Goal: Navigation & Orientation: Find specific page/section

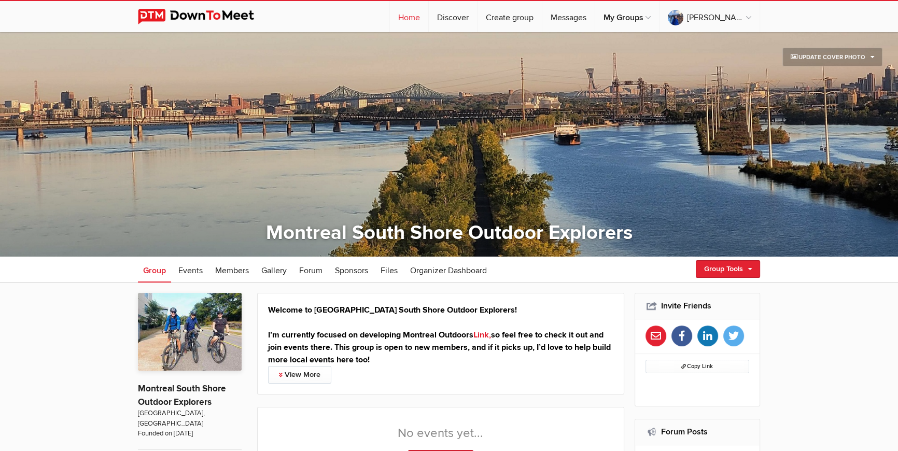
click at [428, 19] on link "Home" at bounding box center [409, 16] width 38 height 31
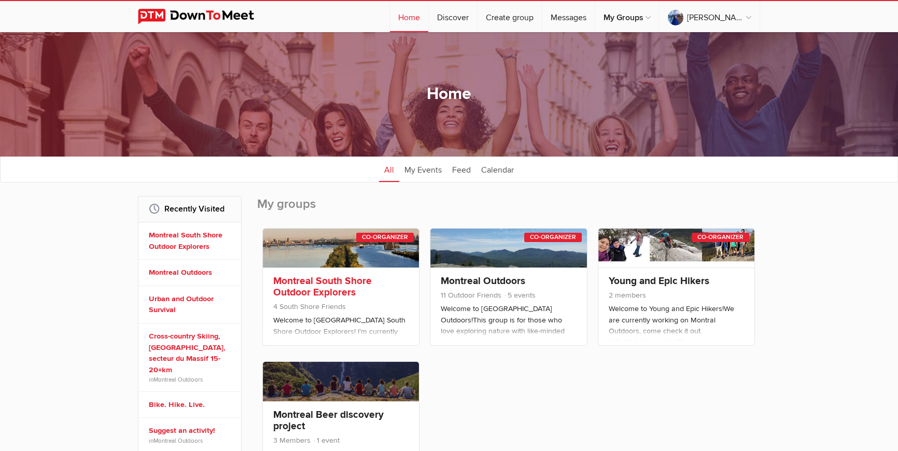
click at [318, 245] on link at bounding box center [341, 248] width 156 height 39
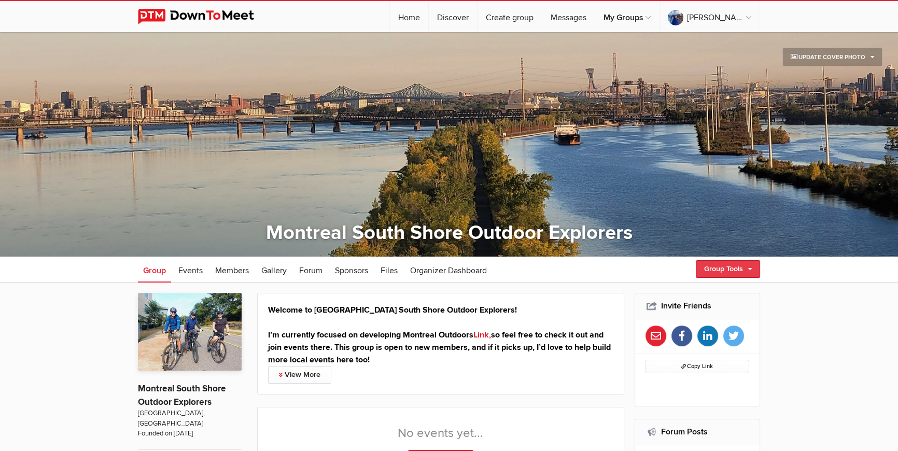
click at [736, 268] on link "Group Tools" at bounding box center [728, 269] width 64 height 18
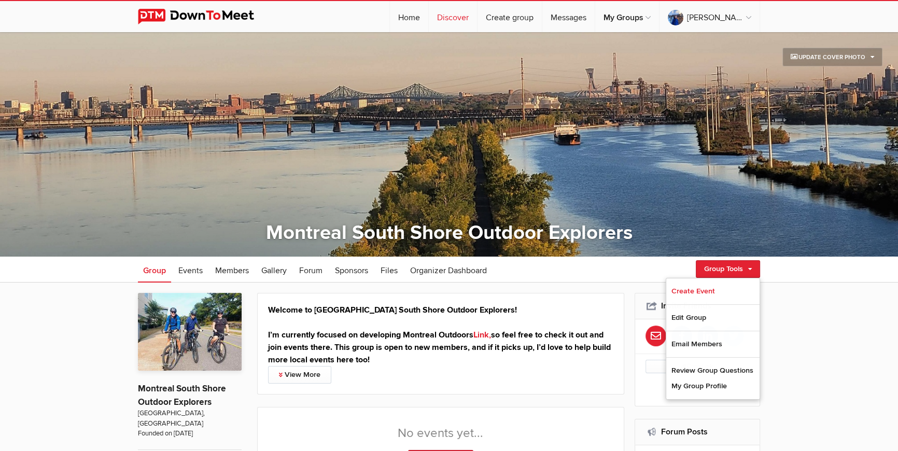
click at [477, 20] on link "Discover" at bounding box center [453, 16] width 48 height 31
select select "null"
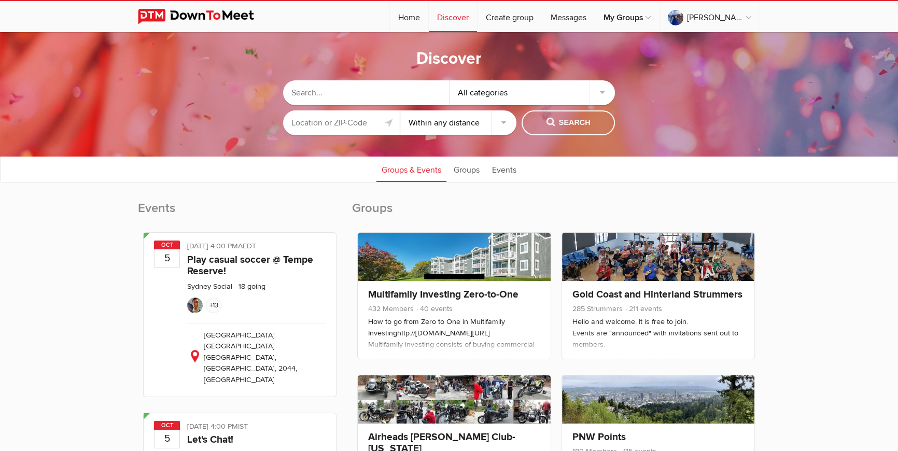
click at [413, 91] on input "text" at bounding box center [366, 92] width 166 height 25
click at [369, 124] on input "text" at bounding box center [341, 122] width 117 height 25
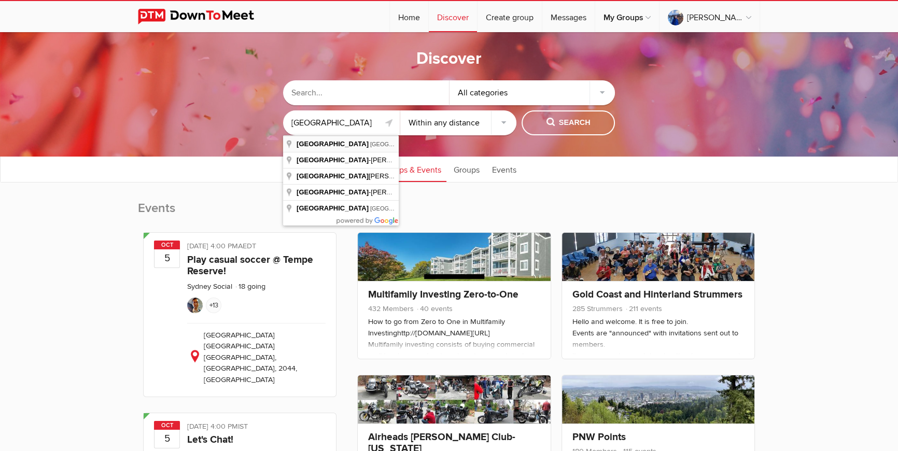
type input "[GEOGRAPHIC_DATA], [GEOGRAPHIC_DATA], [GEOGRAPHIC_DATA]"
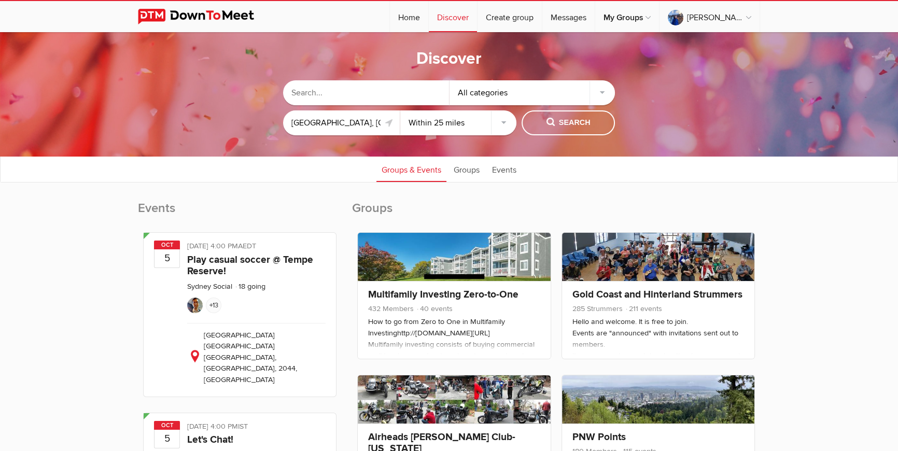
click at [400, 110] on select "Within 10 miles Within 25 miles Within 50 miles Within 100 miles Within any dis…" at bounding box center [458, 122] width 117 height 25
click at [568, 118] on span "Search" at bounding box center [569, 122] width 44 height 11
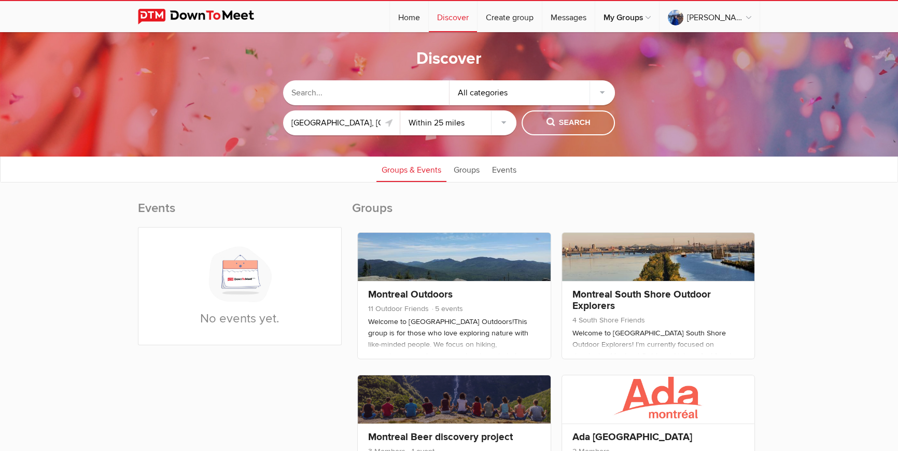
select select "100"
click at [400, 110] on select "Within 10 miles Within 25 miles Within 50 miles Within 100 miles Within any dis…" at bounding box center [458, 122] width 117 height 25
click at [570, 123] on span "Search" at bounding box center [569, 122] width 44 height 11
click at [566, 126] on span "Search" at bounding box center [569, 122] width 44 height 11
click at [339, 121] on input "[GEOGRAPHIC_DATA], [GEOGRAPHIC_DATA], [GEOGRAPHIC_DATA]" at bounding box center [341, 122] width 117 height 25
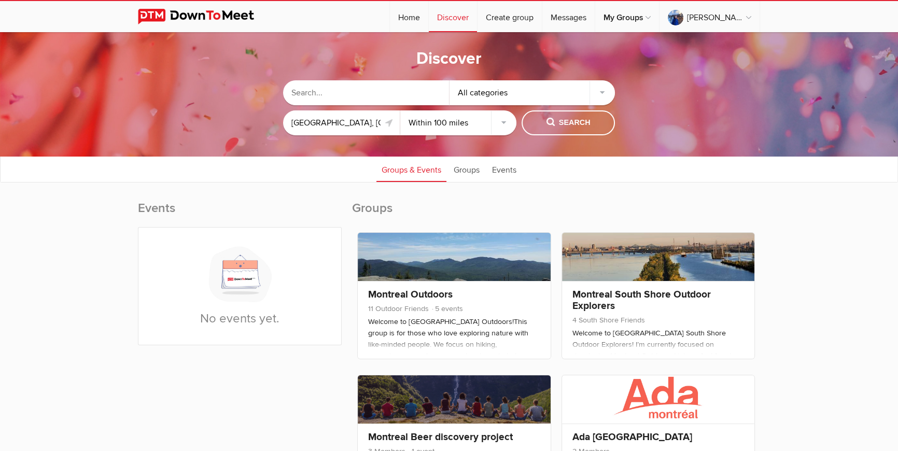
drag, startPoint x: 374, startPoint y: 120, endPoint x: 138, endPoint y: 78, distance: 239.6
click at [179, 97] on sp-group-common-search-cat-loc "All categories [GEOGRAPHIC_DATA], [GEOGRAPHIC_DATA], [GEOGRAPHIC_DATA] Within 1…" at bounding box center [449, 105] width 794 height 71
click at [558, 131] on button "Search" at bounding box center [568, 122] width 93 height 25
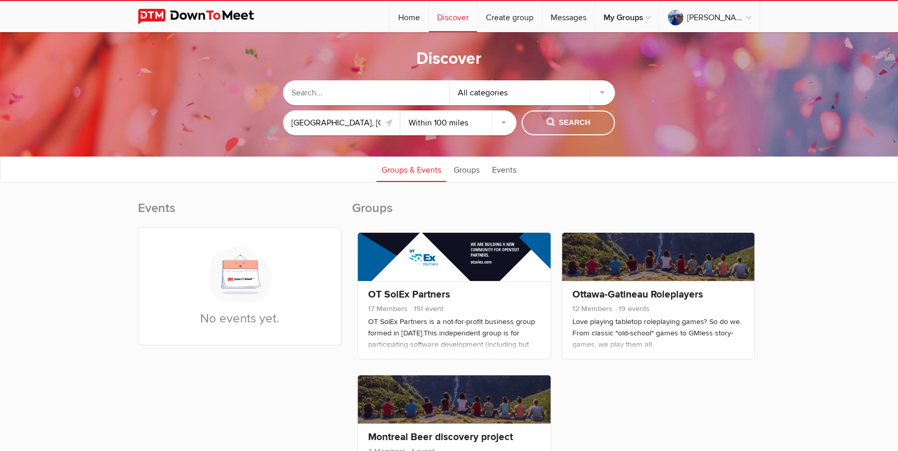
click at [353, 127] on input "[GEOGRAPHIC_DATA], [GEOGRAPHIC_DATA], [GEOGRAPHIC_DATA]" at bounding box center [341, 122] width 117 height 25
click at [548, 119] on span "Search" at bounding box center [569, 122] width 44 height 11
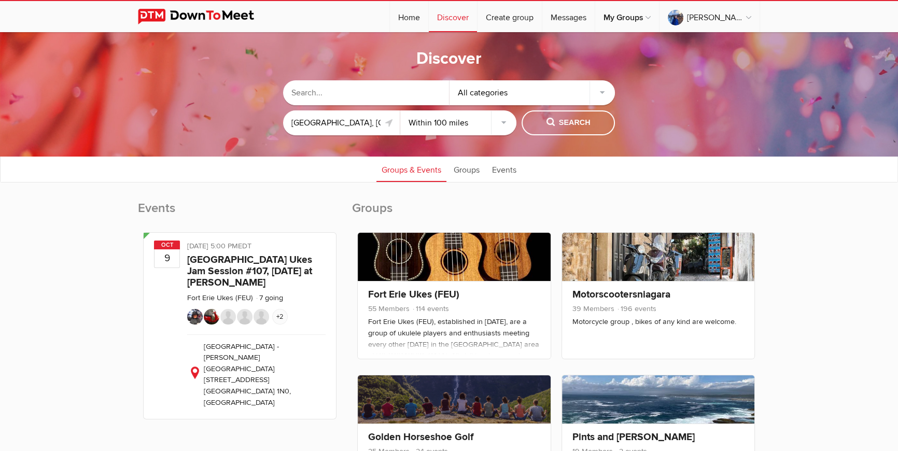
drag, startPoint x: 324, startPoint y: 93, endPoint x: 317, endPoint y: 87, distance: 9.9
click at [324, 94] on input "text" at bounding box center [366, 92] width 166 height 25
click at [327, 126] on input "[GEOGRAPHIC_DATA], [GEOGRAPHIC_DATA], [GEOGRAPHIC_DATA]" at bounding box center [341, 122] width 117 height 25
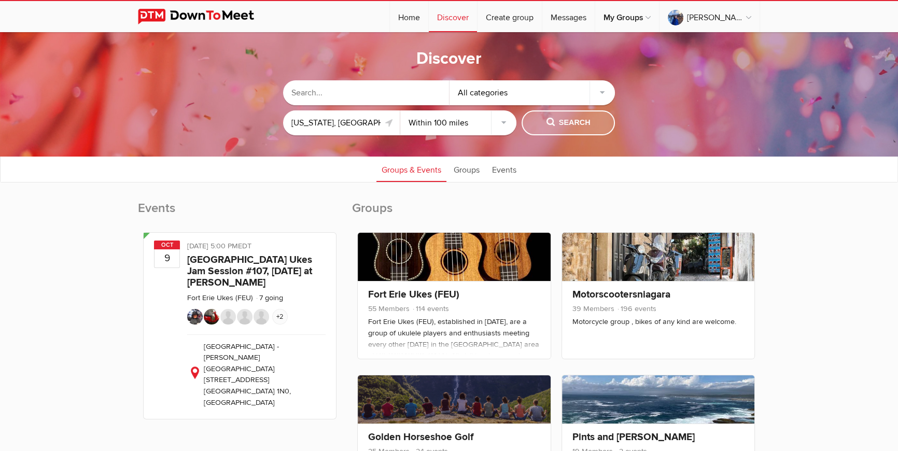
click at [571, 128] on span "Search" at bounding box center [569, 122] width 44 height 11
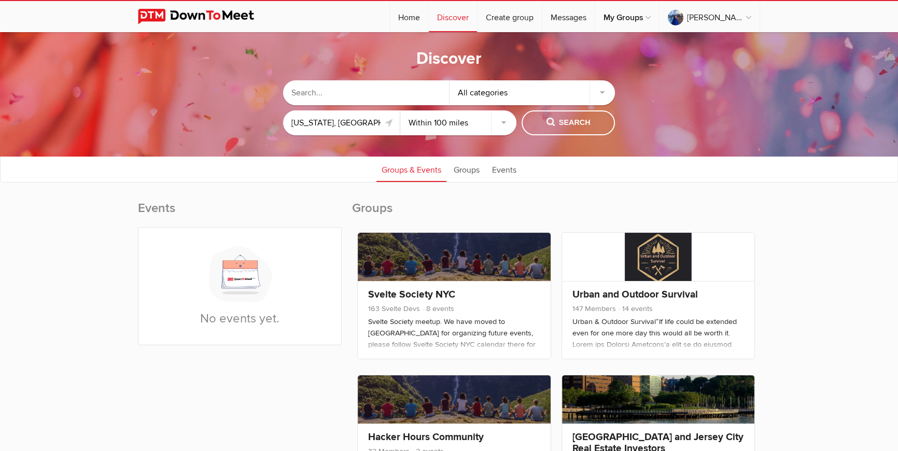
click at [346, 124] on input "[US_STATE], [GEOGRAPHIC_DATA]" at bounding box center [341, 122] width 117 height 25
click at [349, 123] on input "[US_STATE], [GEOGRAPHIC_DATA]" at bounding box center [341, 122] width 117 height 25
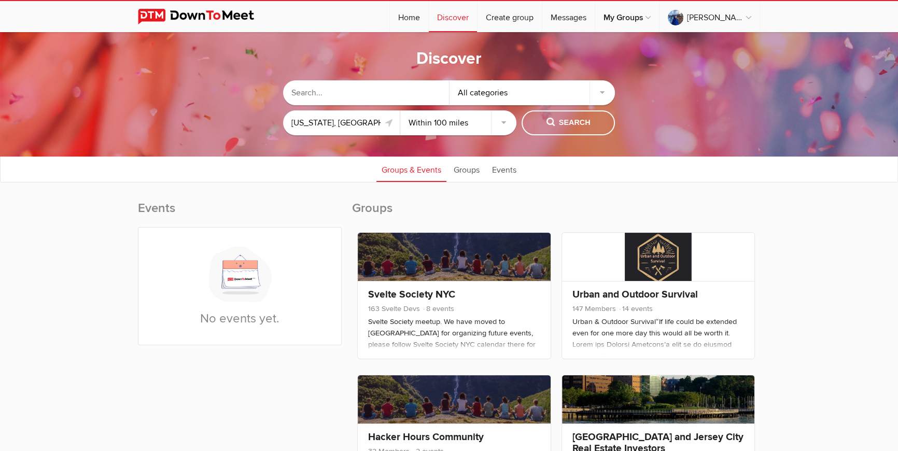
click at [349, 123] on input "[US_STATE], [GEOGRAPHIC_DATA]" at bounding box center [341, 122] width 117 height 25
drag, startPoint x: 310, startPoint y: 121, endPoint x: 479, endPoint y: 123, distance: 169.1
click at [479, 123] on div "[US_STATE], [GEOGRAPHIC_DATA] Within 10 miles Within 25 miles Within 50 miles W…" at bounding box center [449, 122] width 332 height 25
click at [557, 119] on span "Search" at bounding box center [569, 122] width 44 height 11
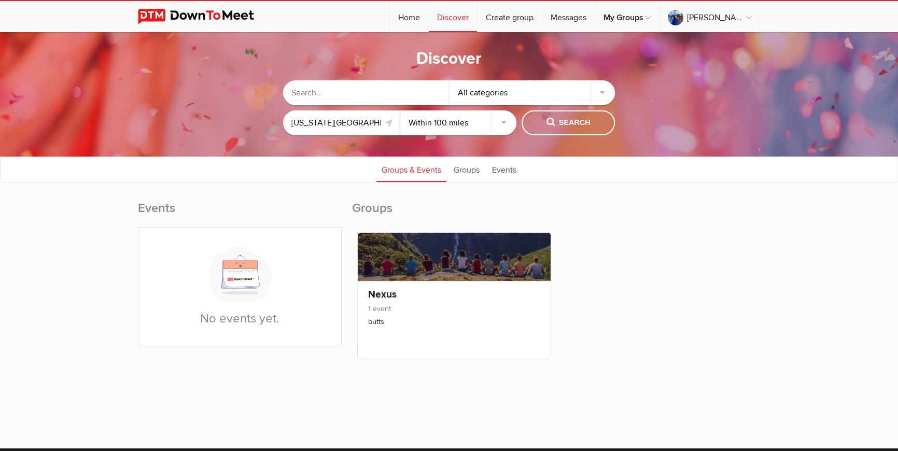
click at [326, 128] on input "[US_STATE][GEOGRAPHIC_DATA], [GEOGRAPHIC_DATA]" at bounding box center [341, 122] width 117 height 25
click at [327, 122] on input "[US_STATE][GEOGRAPHIC_DATA], [GEOGRAPHIC_DATA]" at bounding box center [341, 122] width 117 height 25
drag, startPoint x: 329, startPoint y: 122, endPoint x: 477, endPoint y: 119, distance: 148.3
click at [477, 119] on div "[US_STATE][GEOGRAPHIC_DATA], [GEOGRAPHIC_DATA] Within 10 miles Within 25 miles …" at bounding box center [449, 122] width 332 height 25
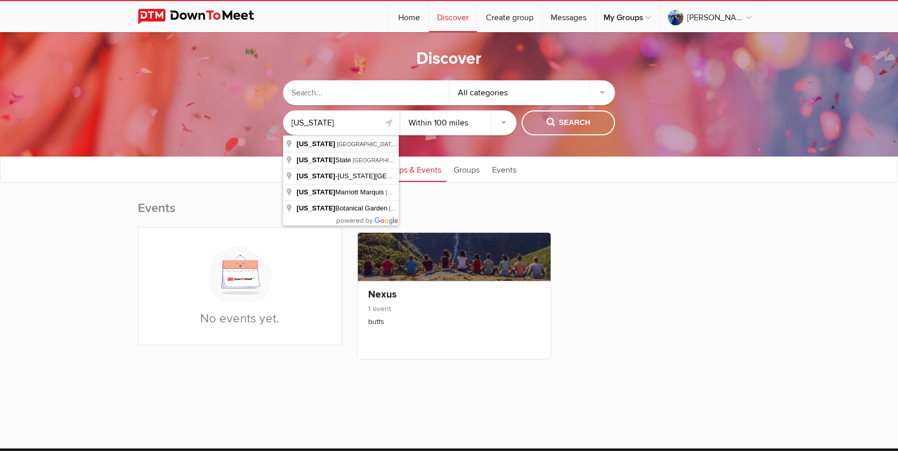
type input "[US_STATE], [GEOGRAPHIC_DATA], [GEOGRAPHIC_DATA]"
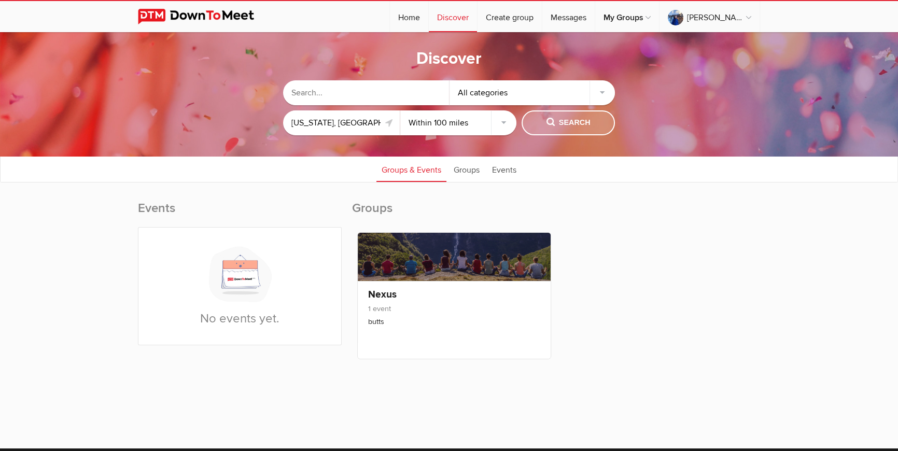
click at [563, 119] on span "Search" at bounding box center [569, 122] width 44 height 11
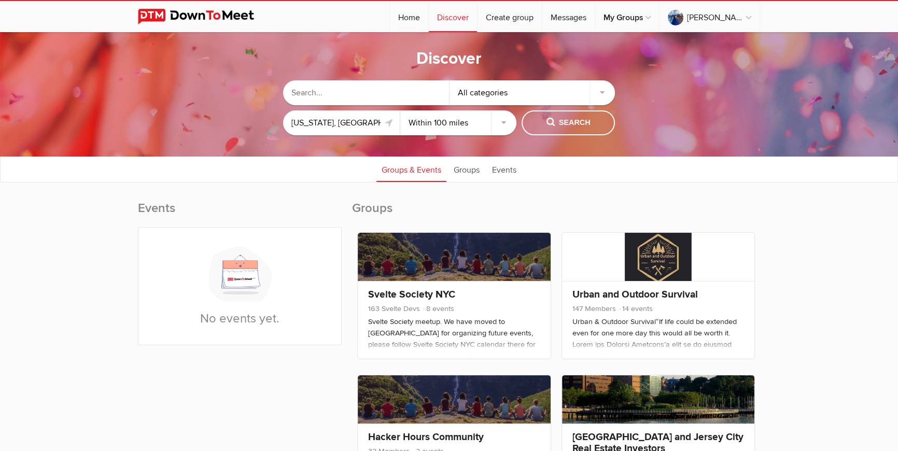
click at [477, 17] on link "Discover" at bounding box center [453, 16] width 48 height 31
click at [428, 19] on link "Home" at bounding box center [409, 16] width 38 height 31
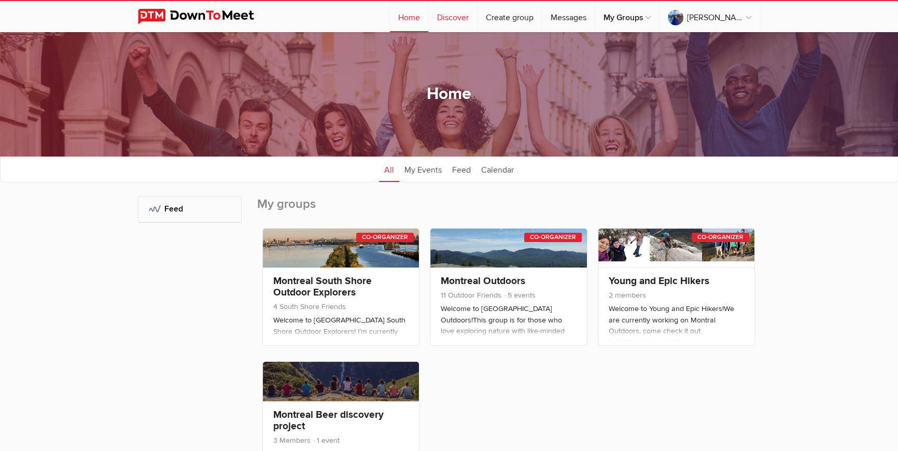
click at [477, 20] on link "Discover" at bounding box center [453, 16] width 48 height 31
select select "null"
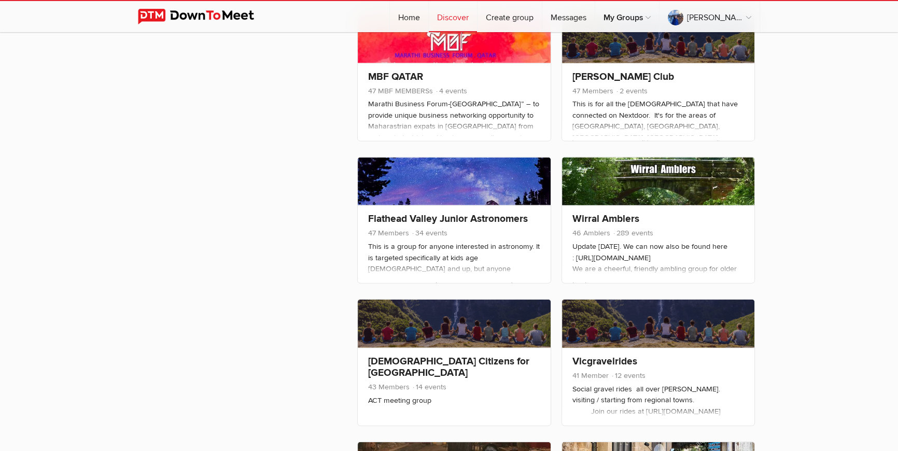
scroll to position [3054, 0]
